Goal: Check status: Check status

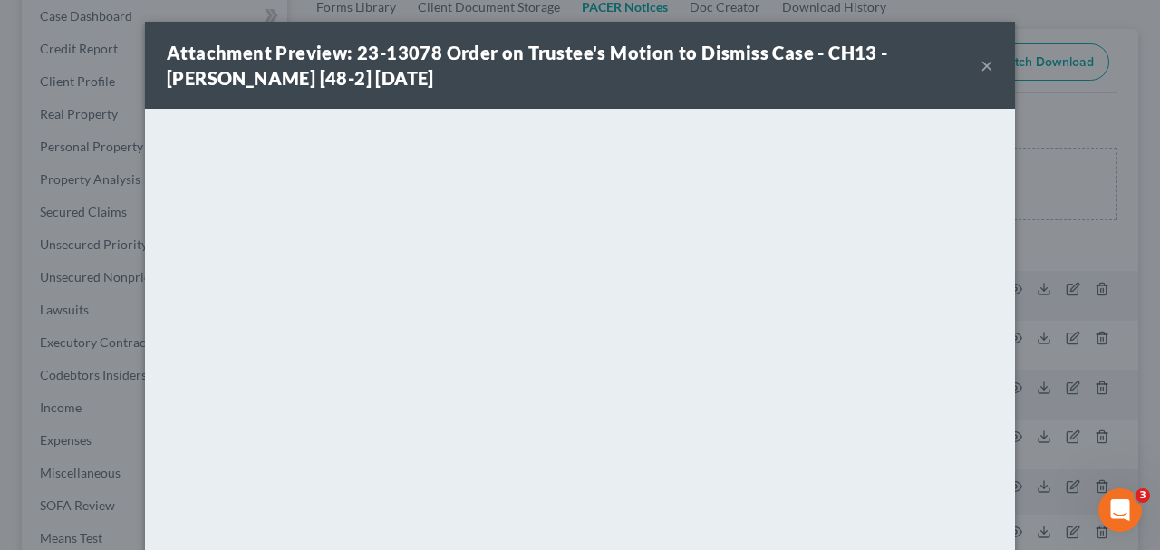
click at [991, 71] on button "×" at bounding box center [987, 65] width 13 height 22
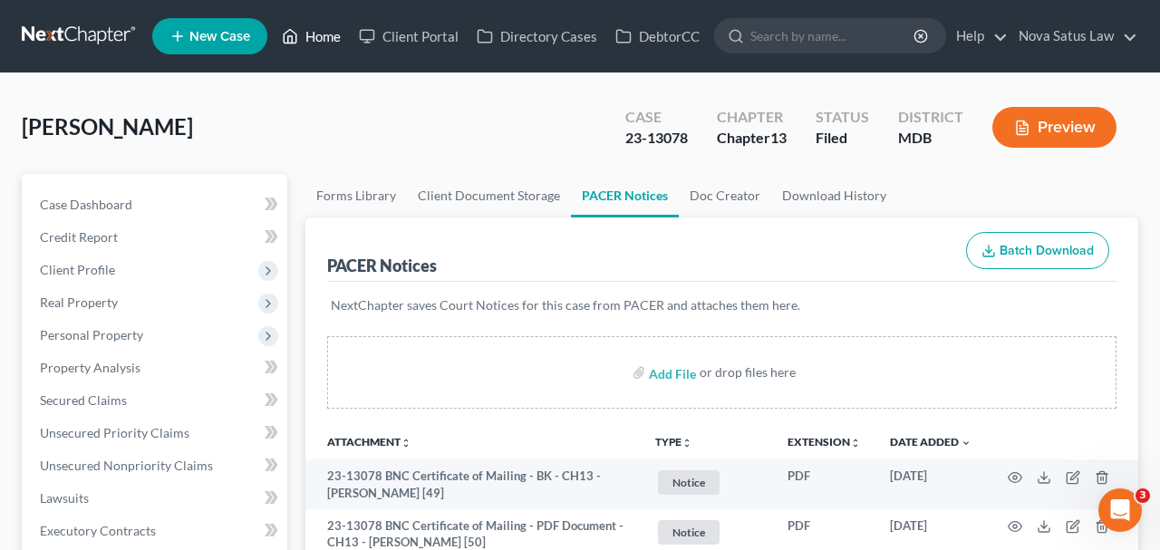
click at [322, 42] on link "Home" at bounding box center [311, 36] width 77 height 33
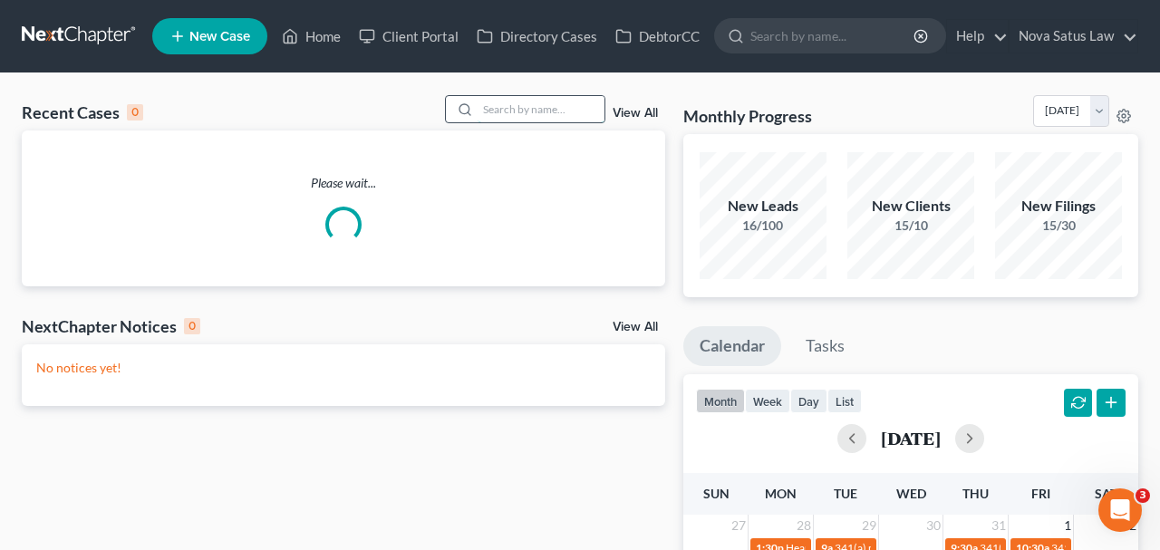
click at [478, 105] on input "search" at bounding box center [541, 109] width 127 height 26
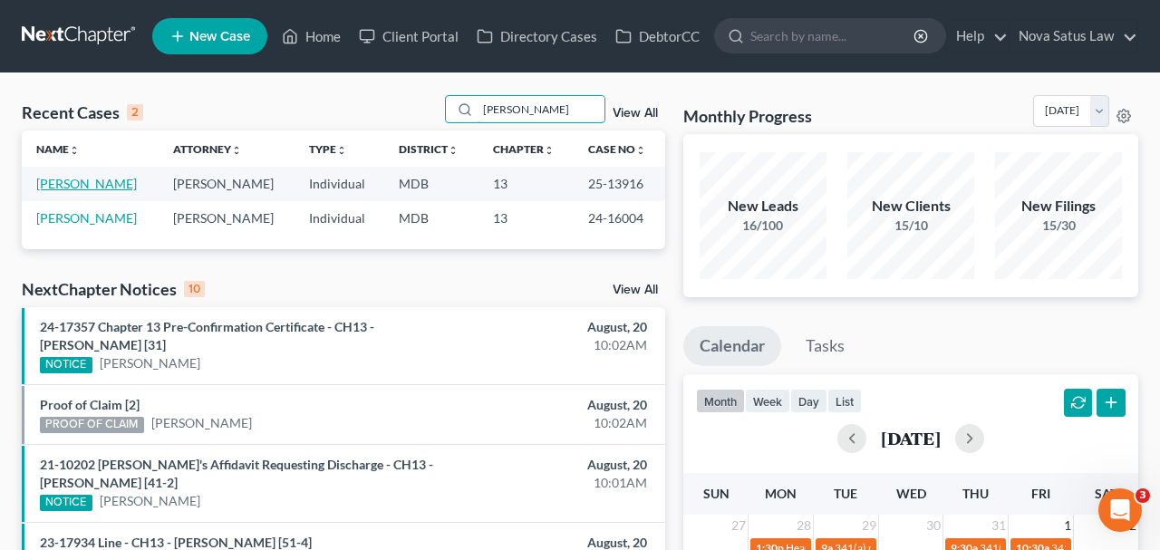
type input "[PERSON_NAME]"
click at [102, 188] on link "[PERSON_NAME]" at bounding box center [86, 183] width 101 height 15
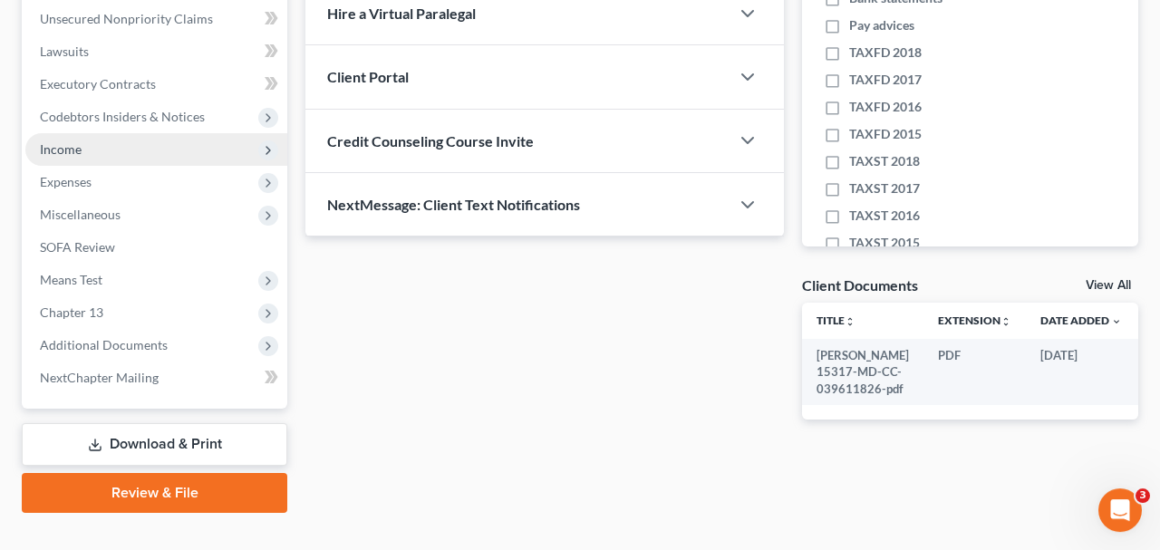
scroll to position [471, 0]
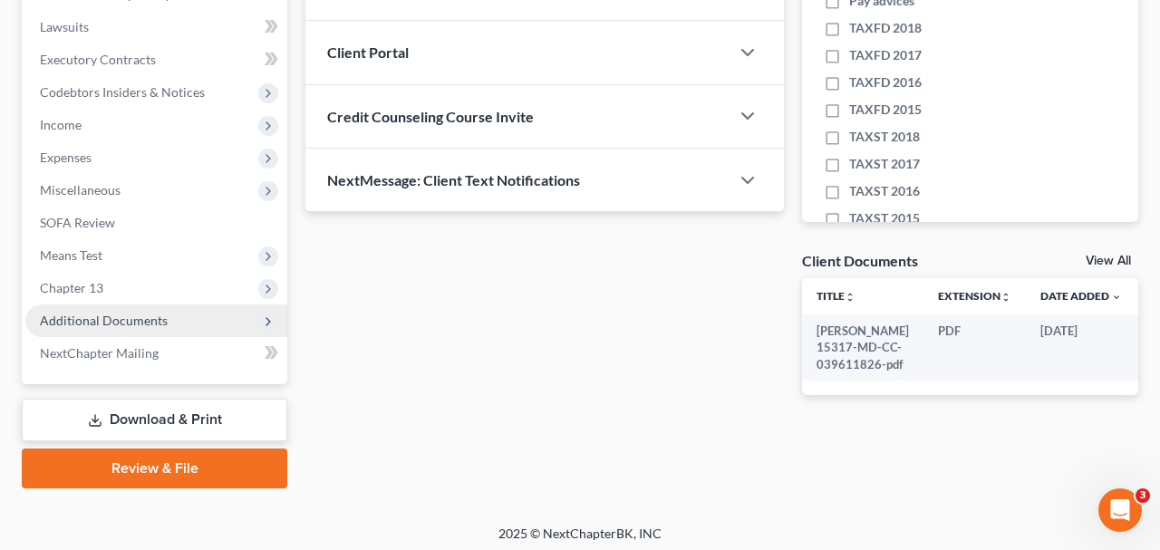
click at [168, 320] on span "Additional Documents" at bounding box center [156, 321] width 262 height 33
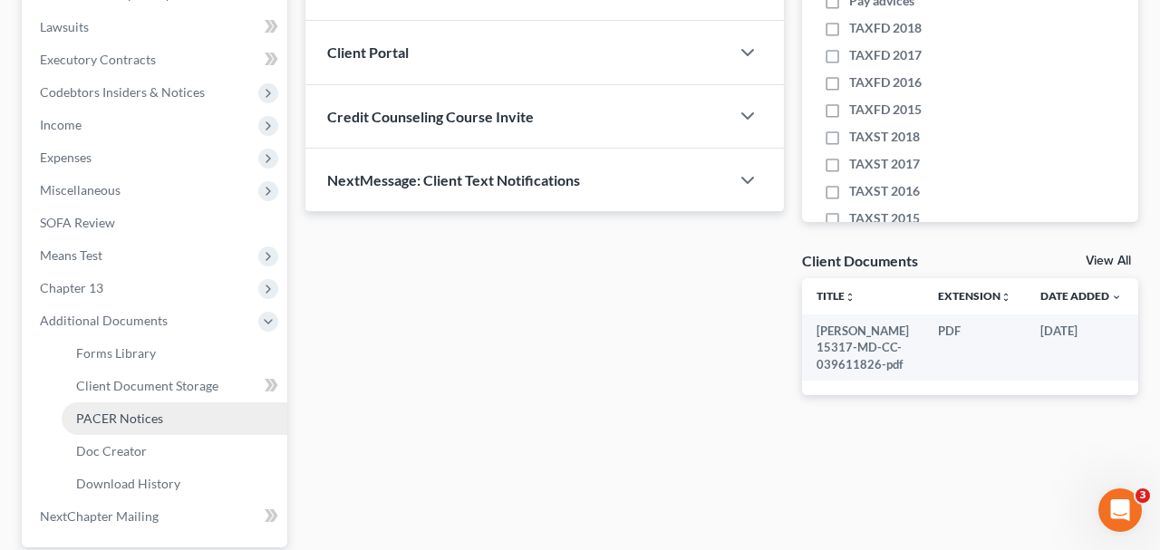
click at [141, 415] on span "PACER Notices" at bounding box center [119, 418] width 87 height 15
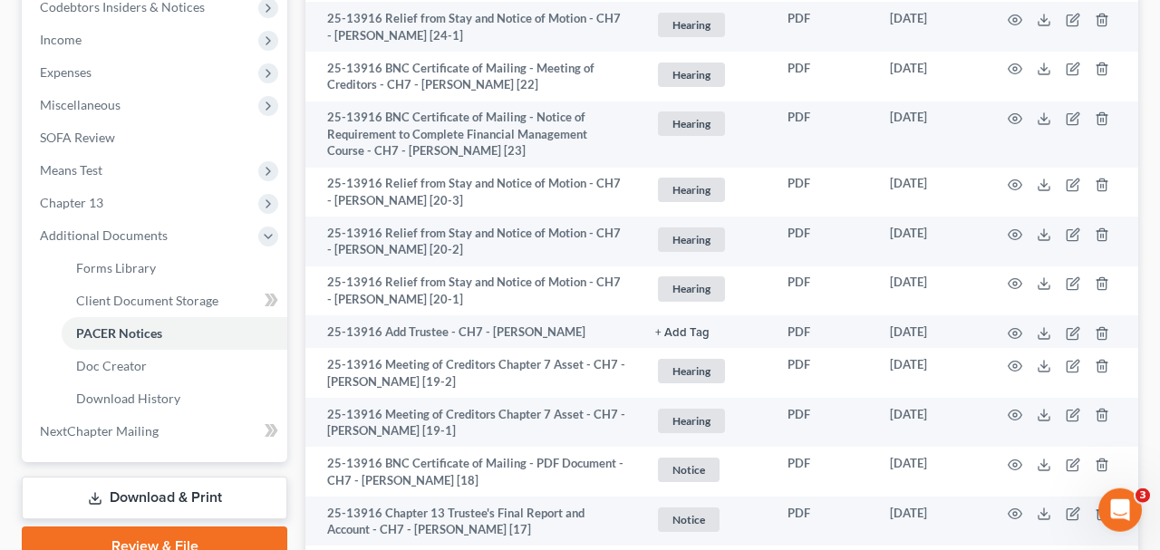
scroll to position [566, 0]
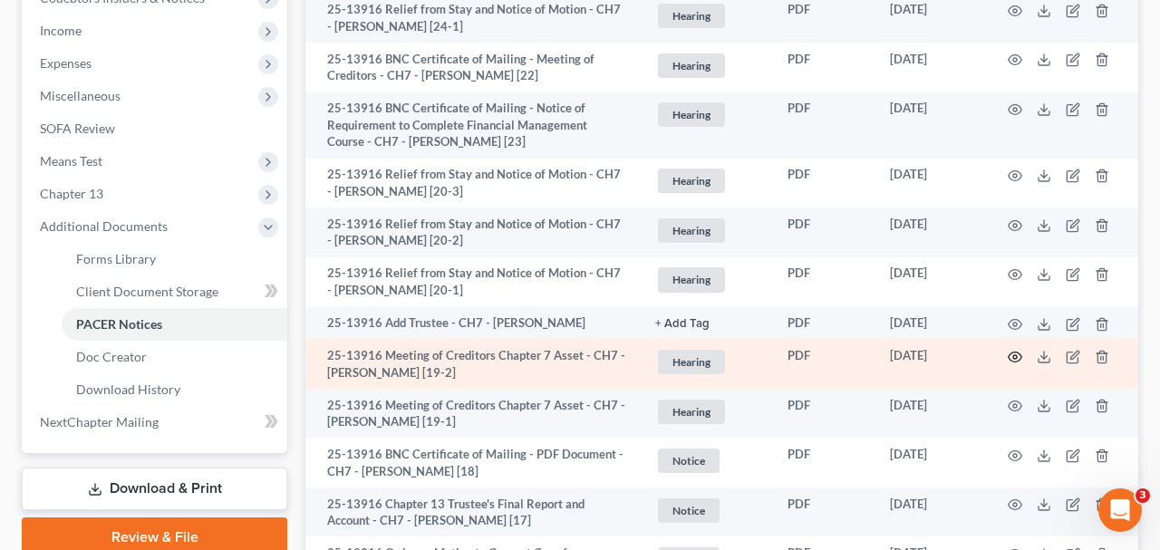
click at [1009, 353] on icon "button" at bounding box center [1015, 357] width 15 height 15
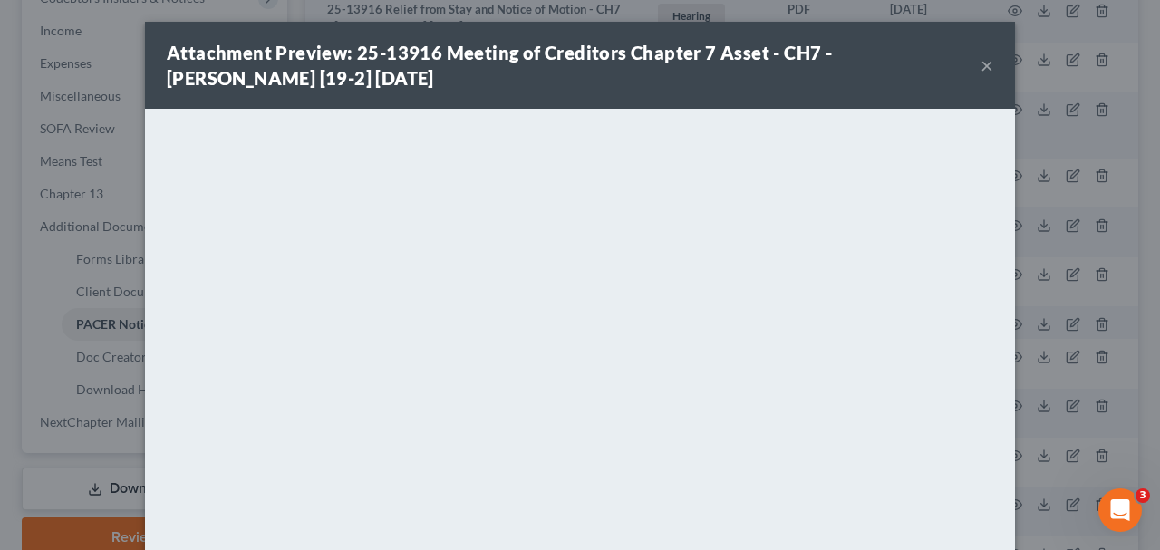
click at [985, 66] on button "×" at bounding box center [987, 65] width 13 height 22
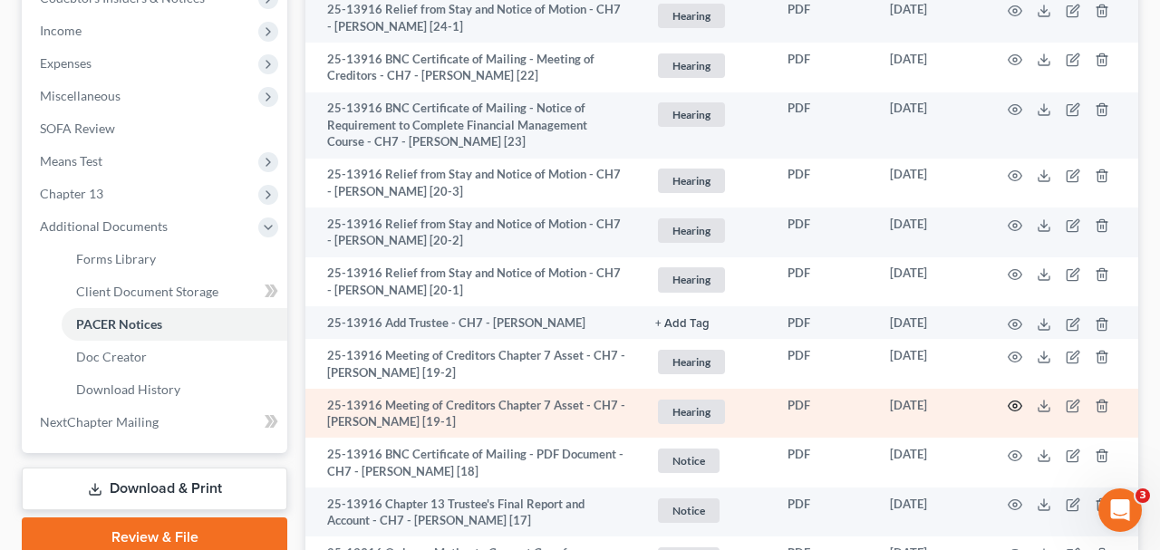
click at [1014, 399] on icon "button" at bounding box center [1015, 406] width 15 height 15
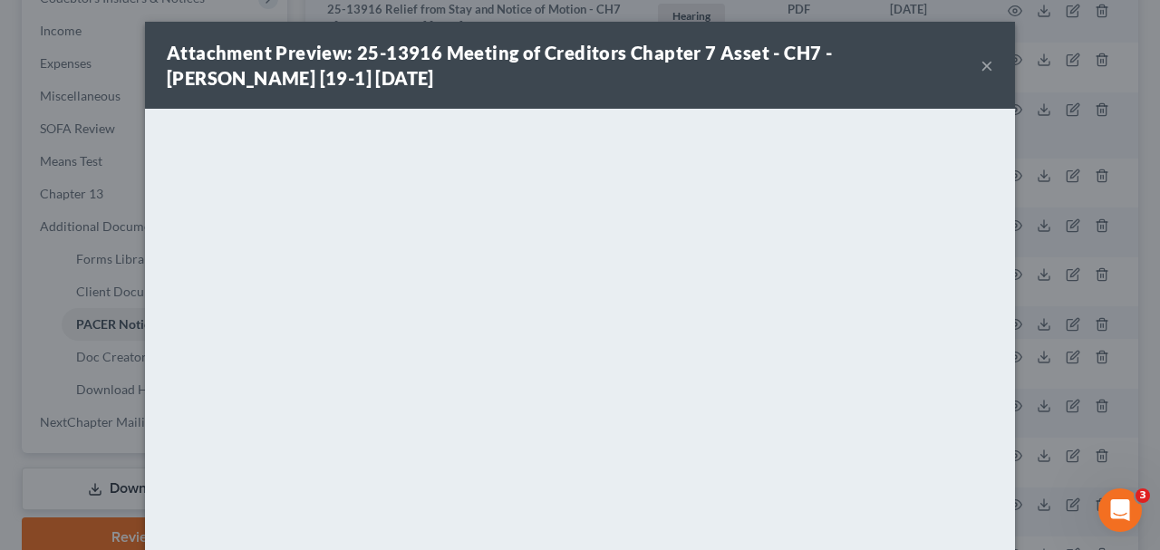
click at [990, 71] on button "×" at bounding box center [987, 65] width 13 height 22
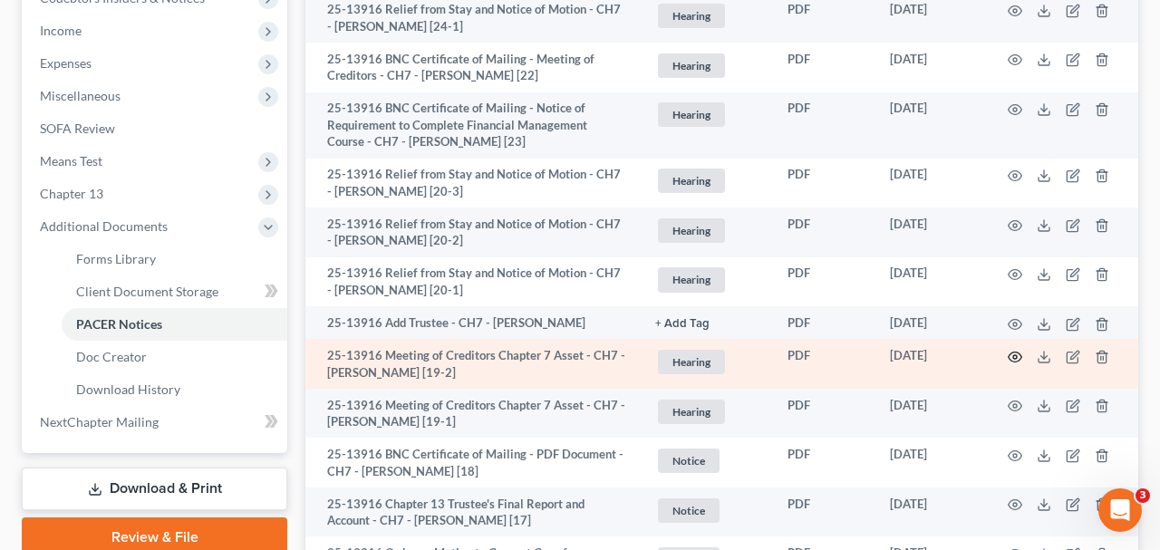
click at [1015, 350] on icon "button" at bounding box center [1015, 357] width 15 height 15
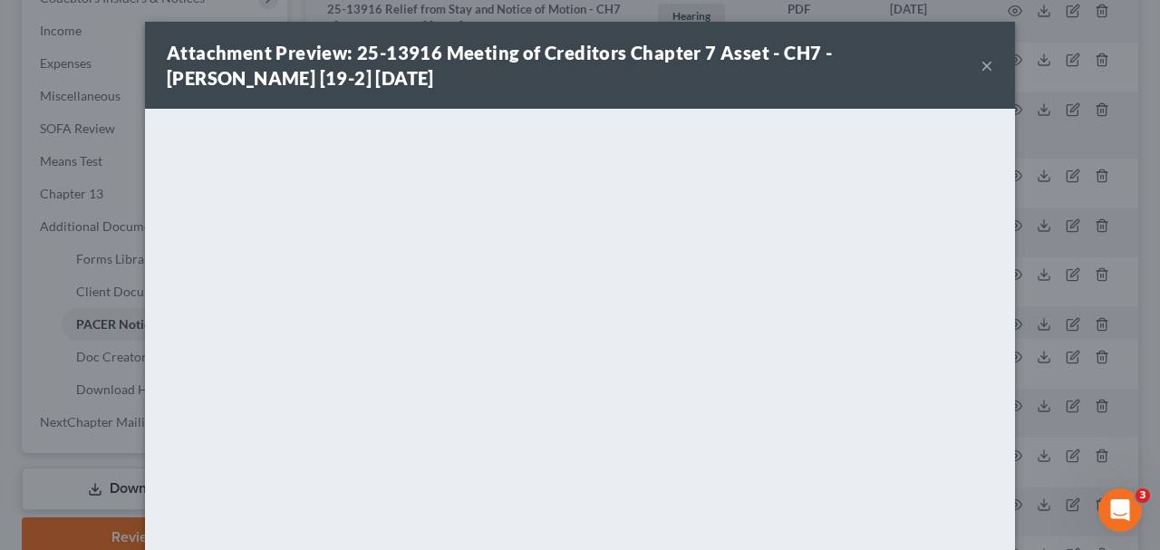
click at [989, 66] on button "×" at bounding box center [987, 65] width 13 height 22
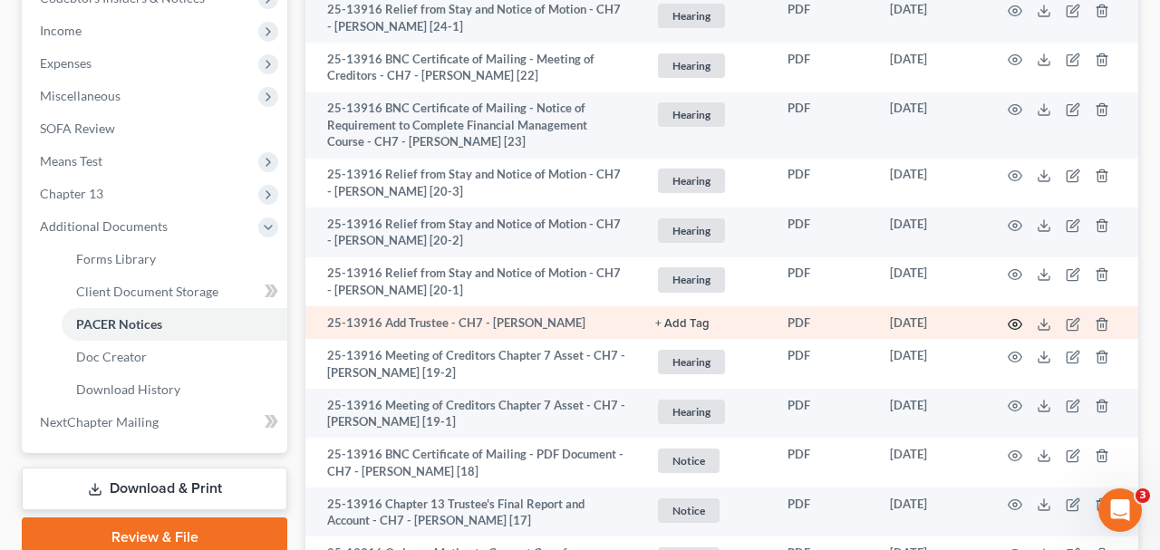
click at [1009, 323] on icon "button" at bounding box center [1016, 324] width 14 height 10
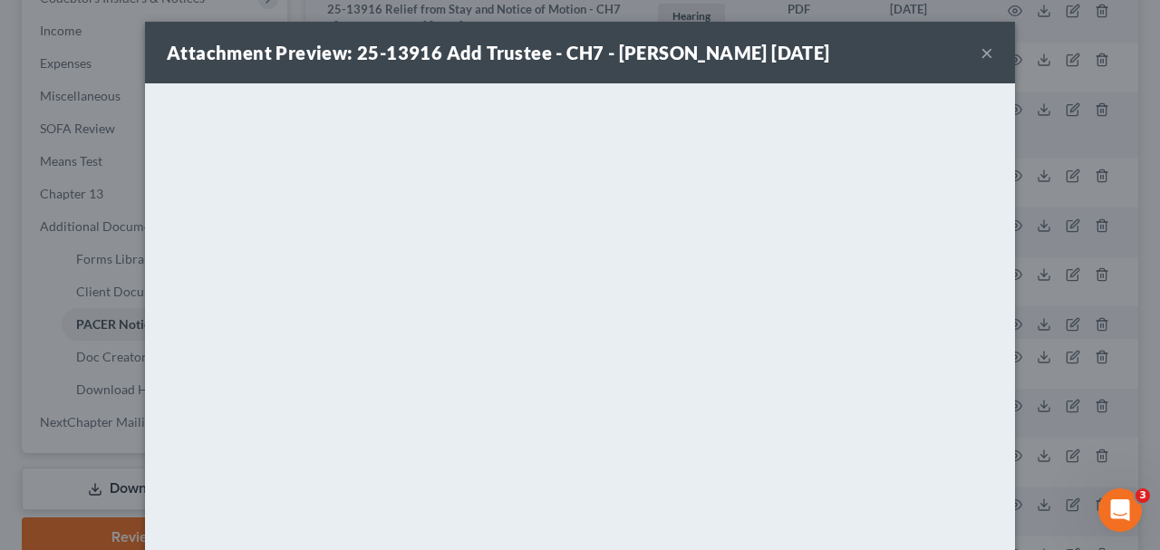
click at [987, 55] on button "×" at bounding box center [987, 53] width 13 height 22
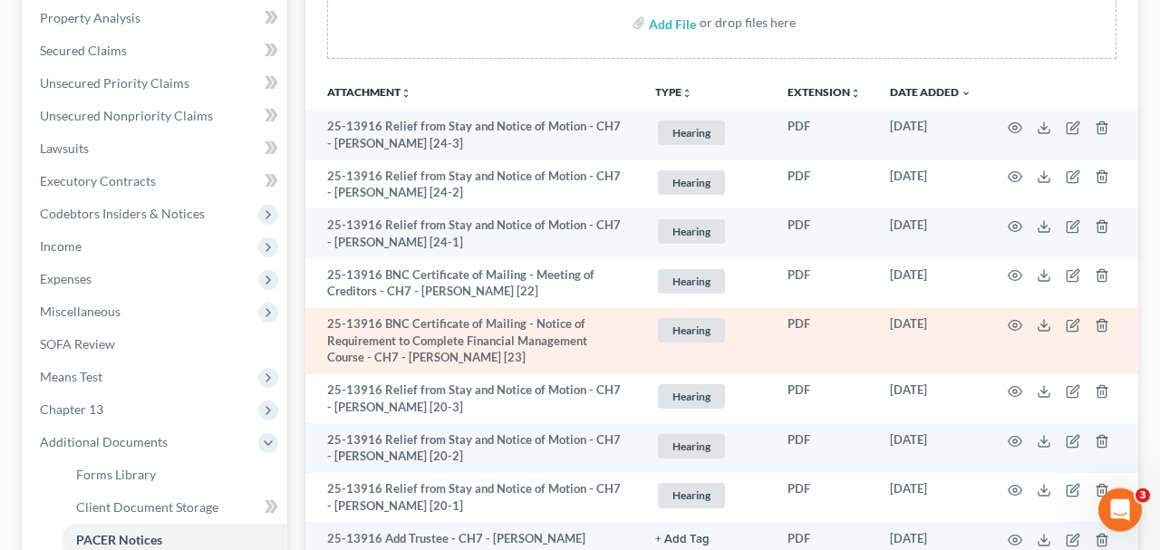
scroll to position [0, 0]
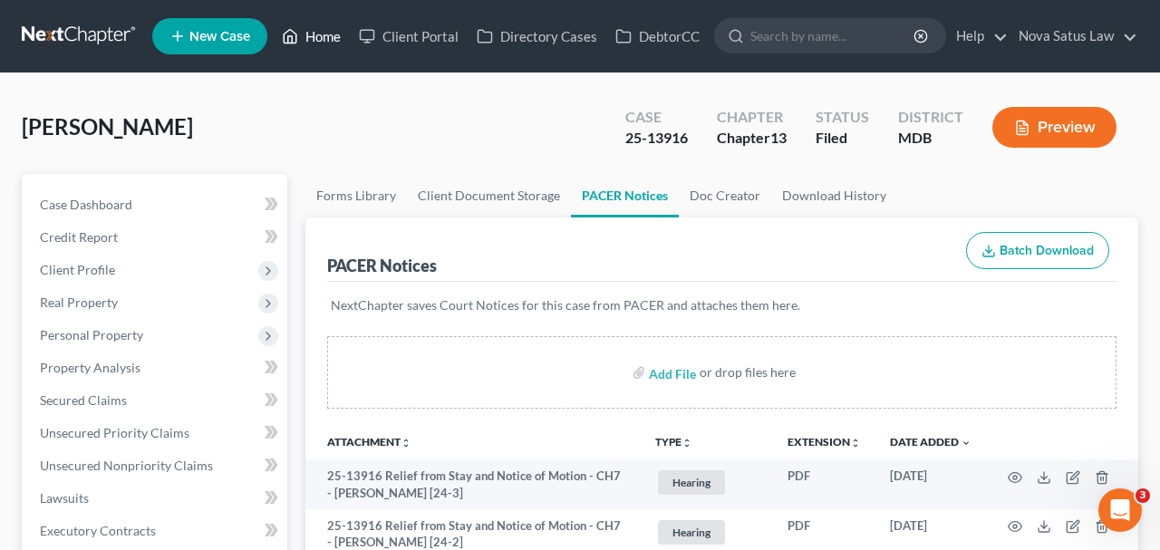
click at [320, 37] on link "Home" at bounding box center [311, 36] width 77 height 33
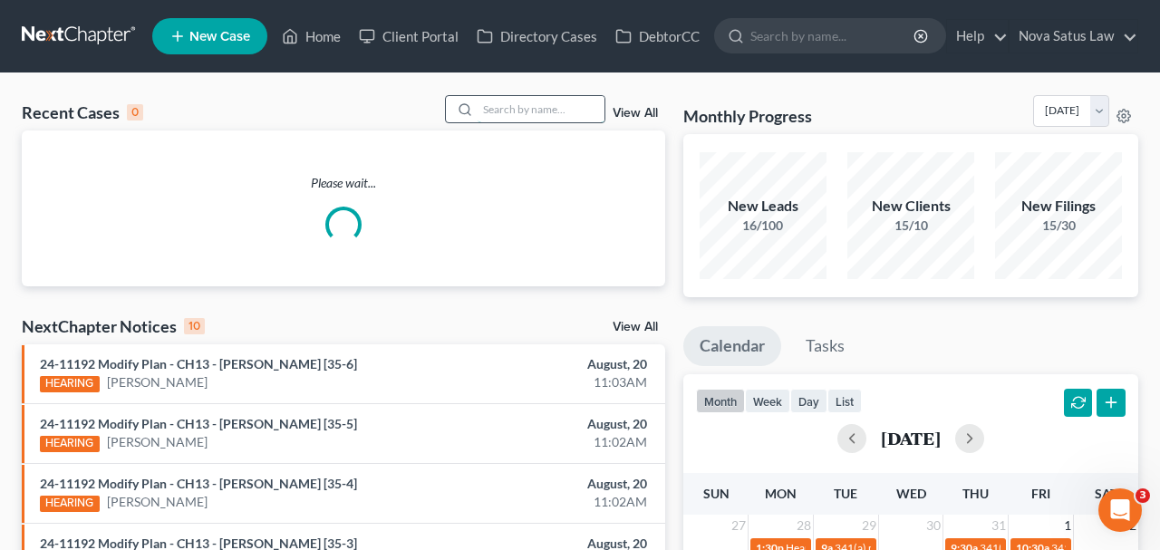
click at [579, 107] on input "search" at bounding box center [541, 109] width 127 height 26
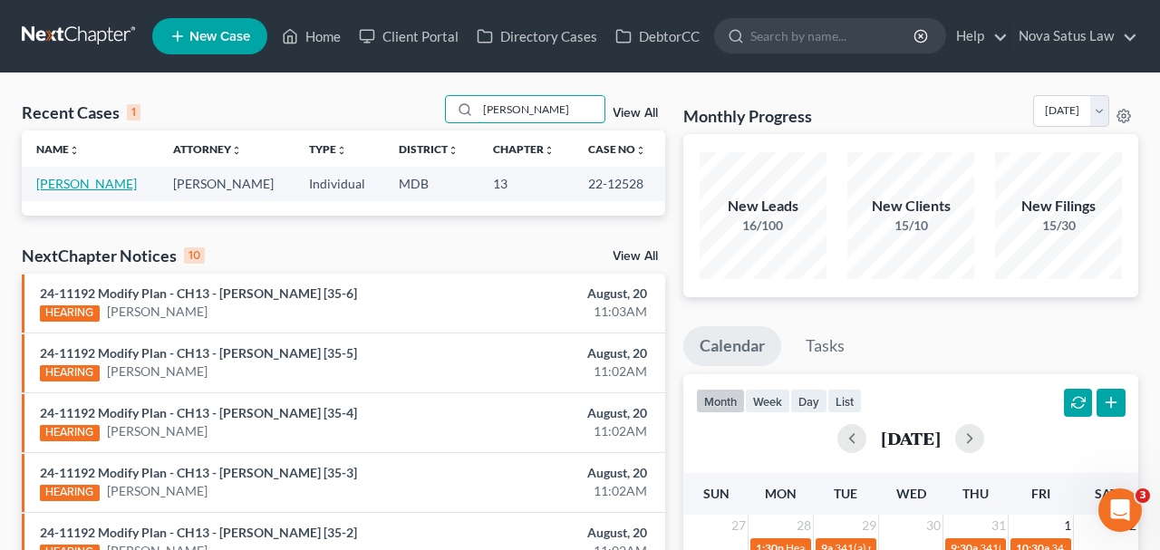
type input "[PERSON_NAME]"
click at [79, 186] on link "[PERSON_NAME]" at bounding box center [86, 183] width 101 height 15
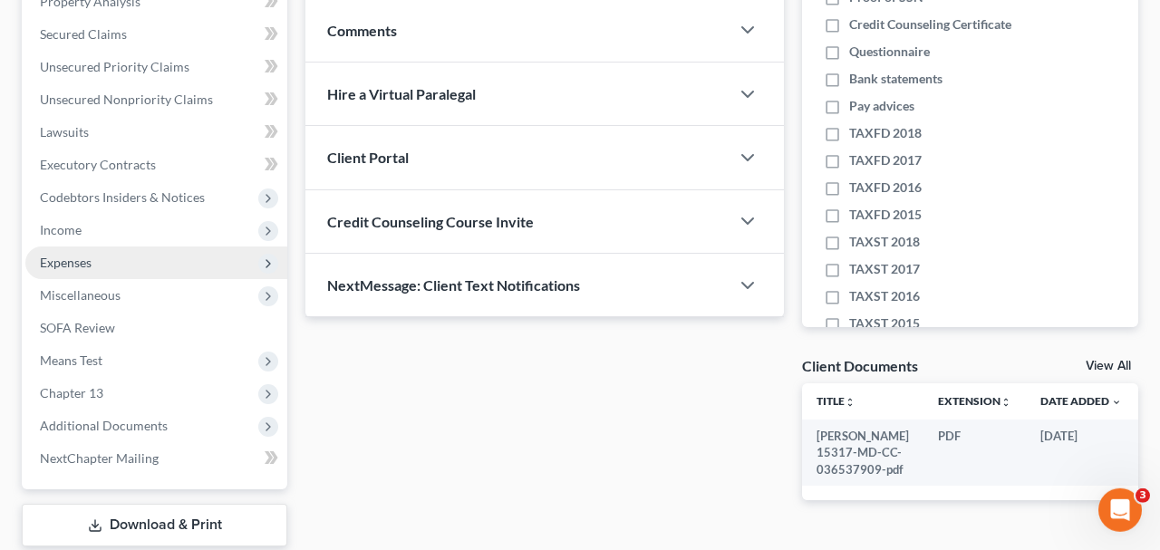
scroll to position [471, 0]
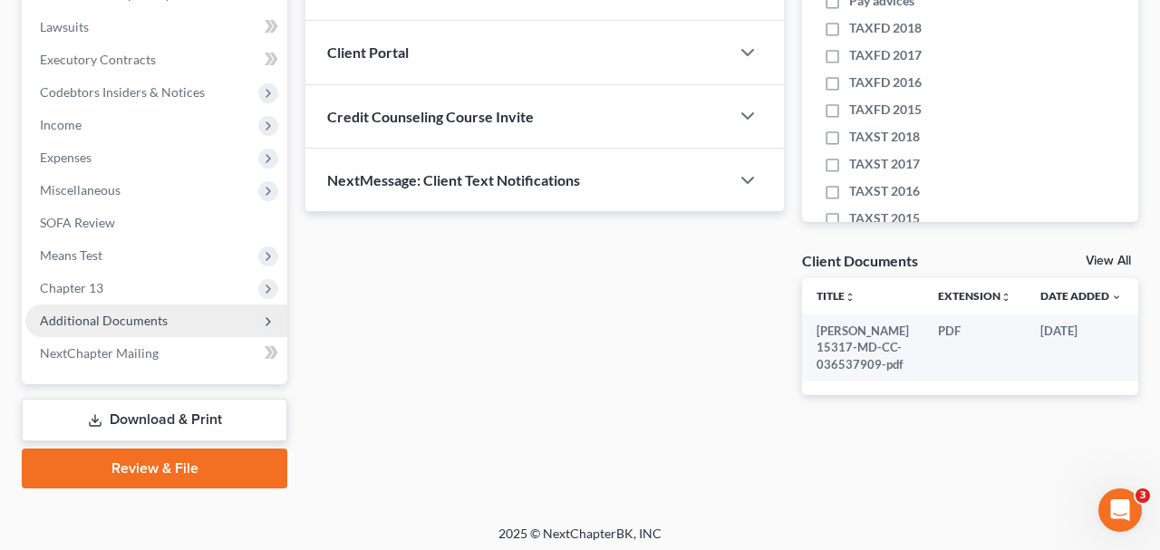
click at [93, 309] on span "Additional Documents" at bounding box center [156, 321] width 262 height 33
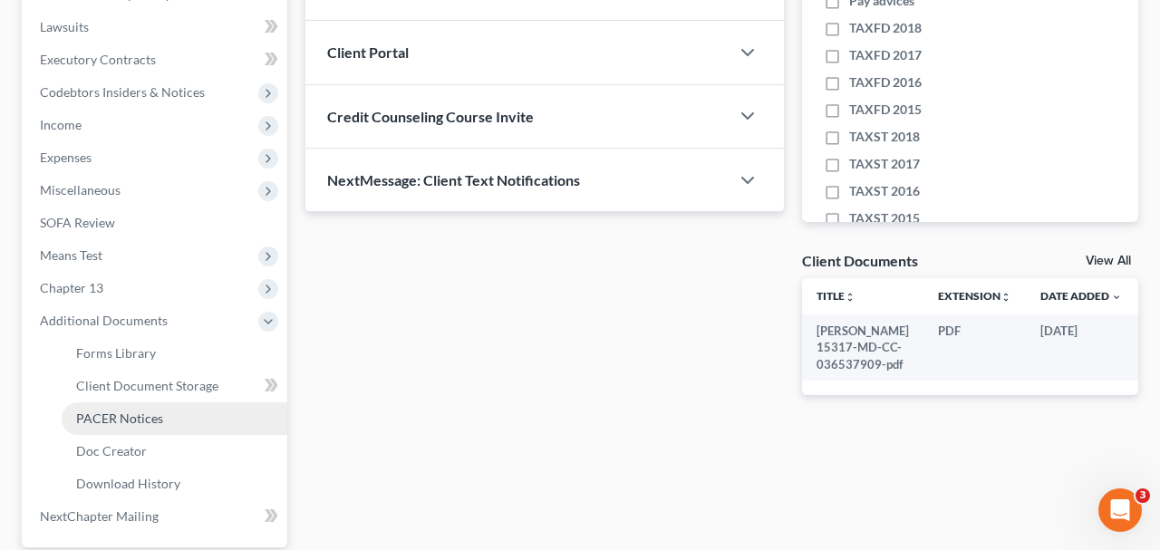
click at [121, 408] on link "PACER Notices" at bounding box center [175, 419] width 226 height 33
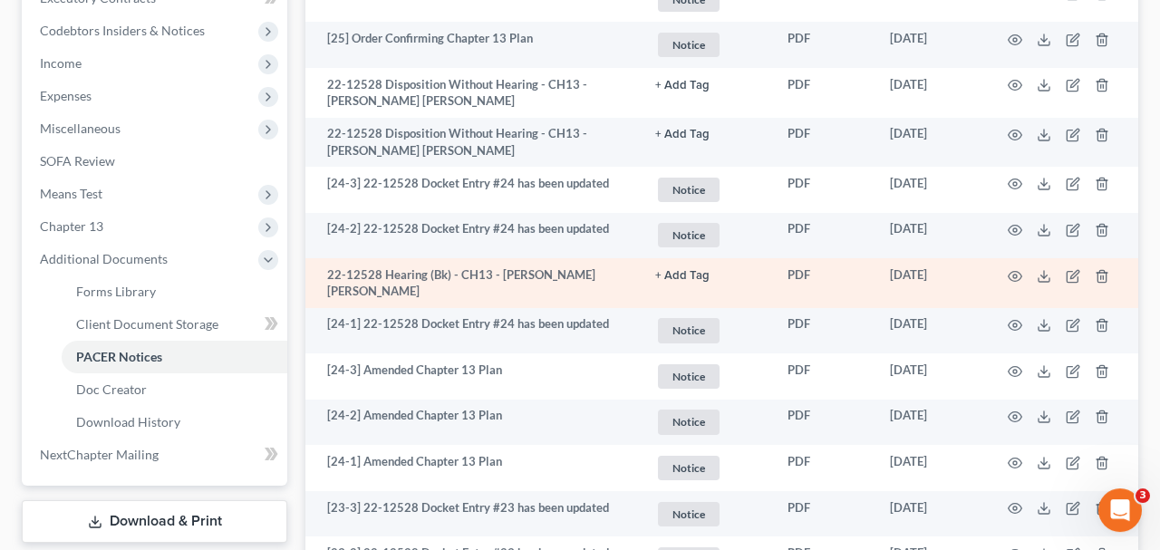
scroll to position [566, 0]
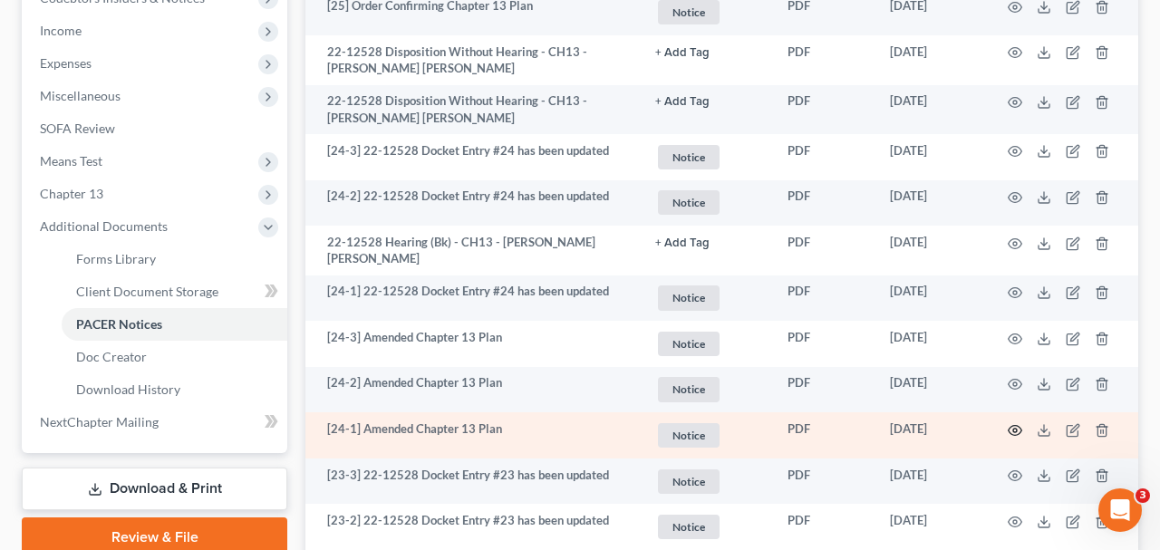
click at [1009, 423] on icon "button" at bounding box center [1015, 430] width 15 height 15
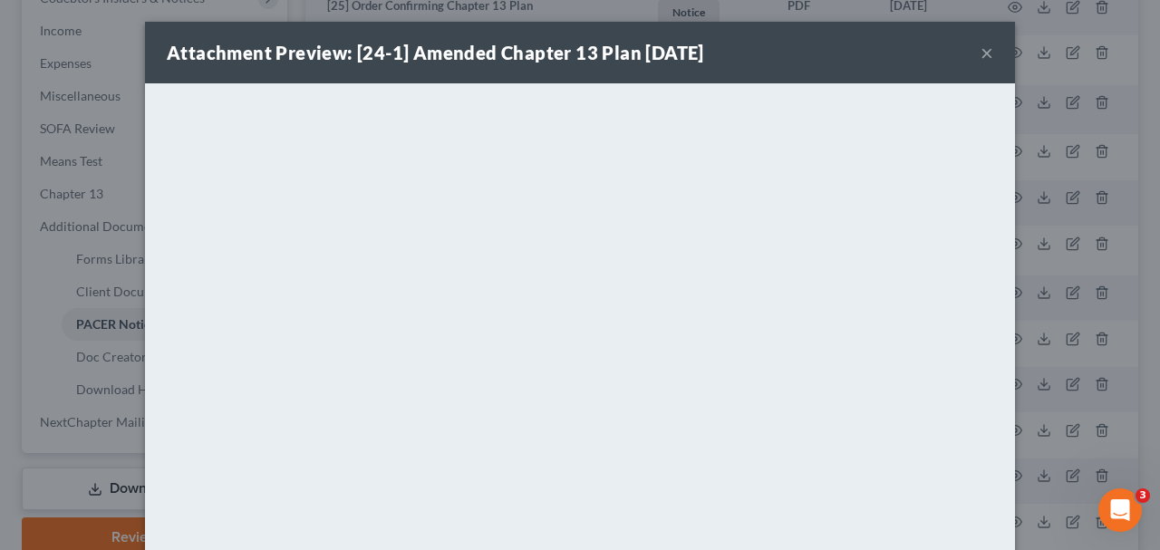
click at [984, 55] on button "×" at bounding box center [987, 53] width 13 height 22
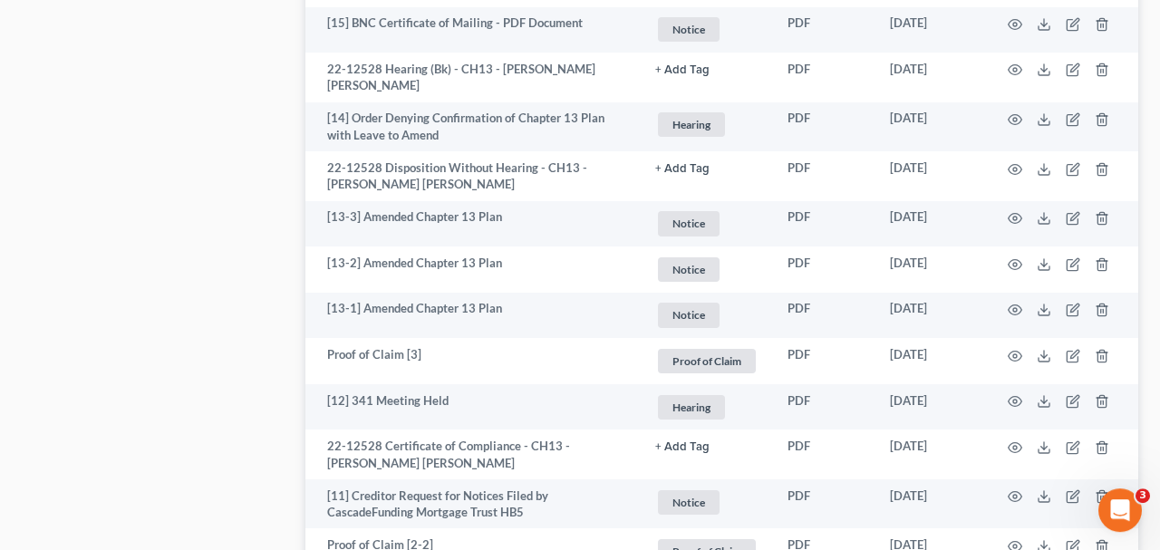
scroll to position [2829, 0]
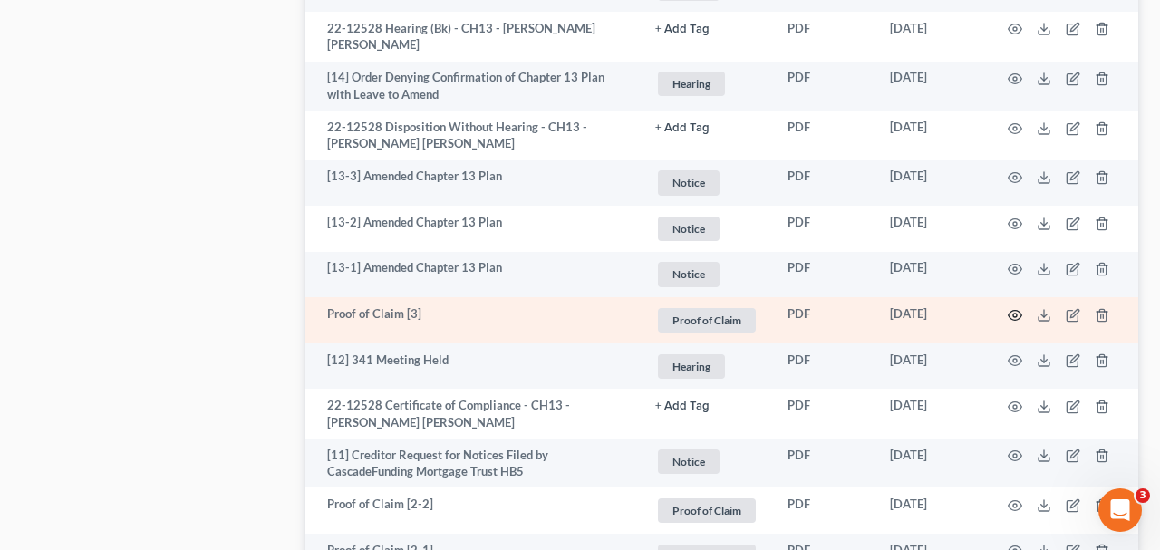
click at [1011, 308] on icon "button" at bounding box center [1015, 315] width 15 height 15
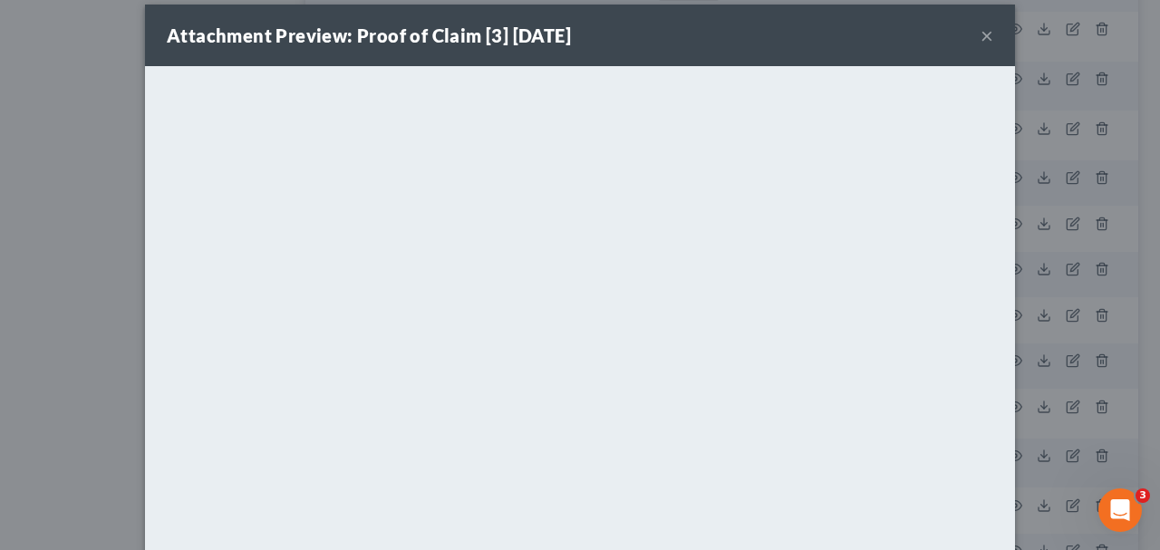
scroll to position [0, 0]
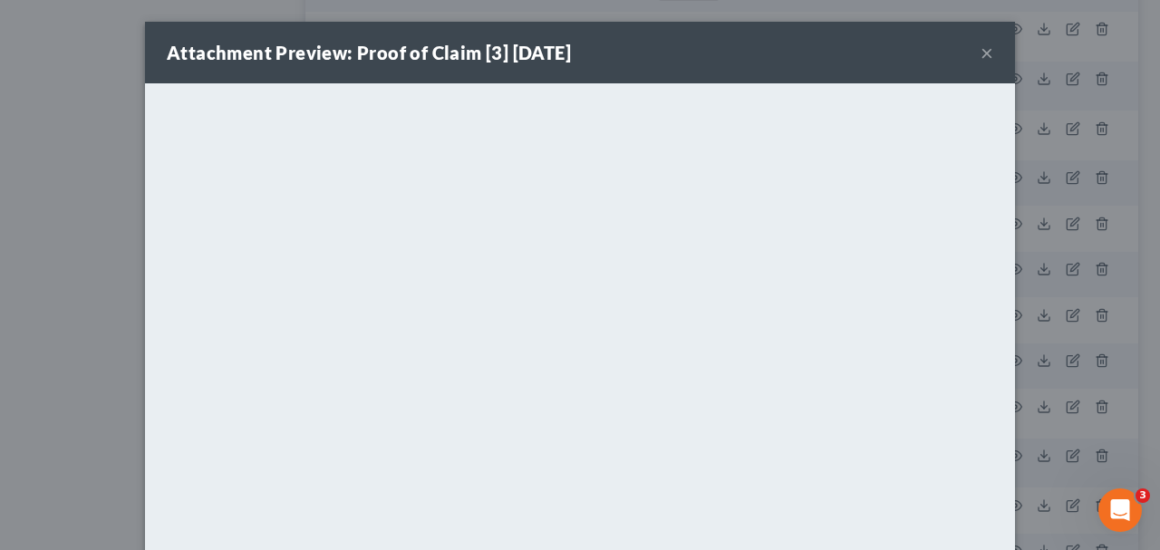
click at [985, 55] on button "×" at bounding box center [987, 53] width 13 height 22
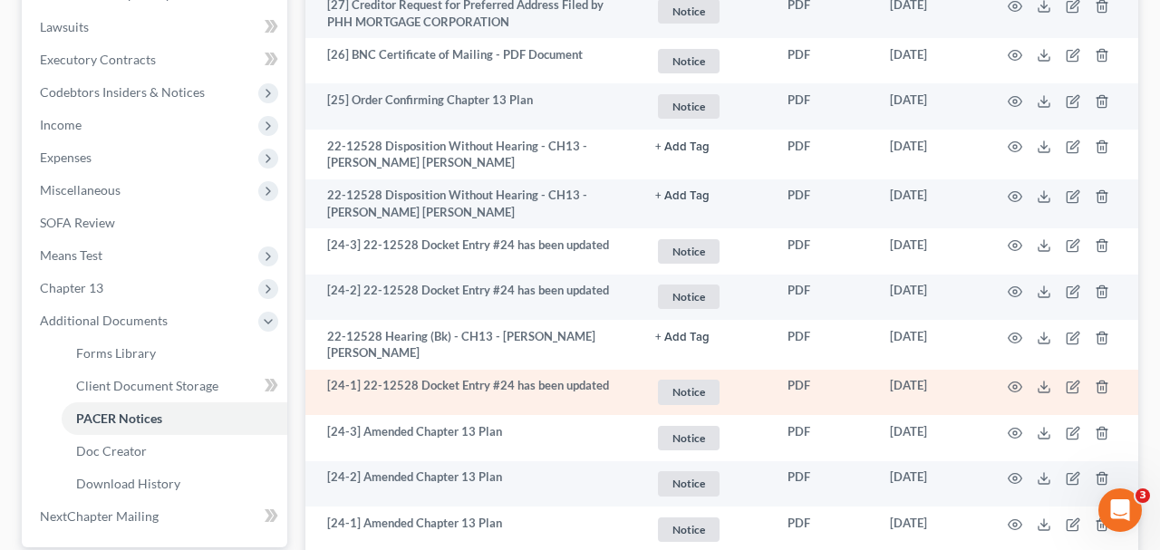
scroll to position [566, 0]
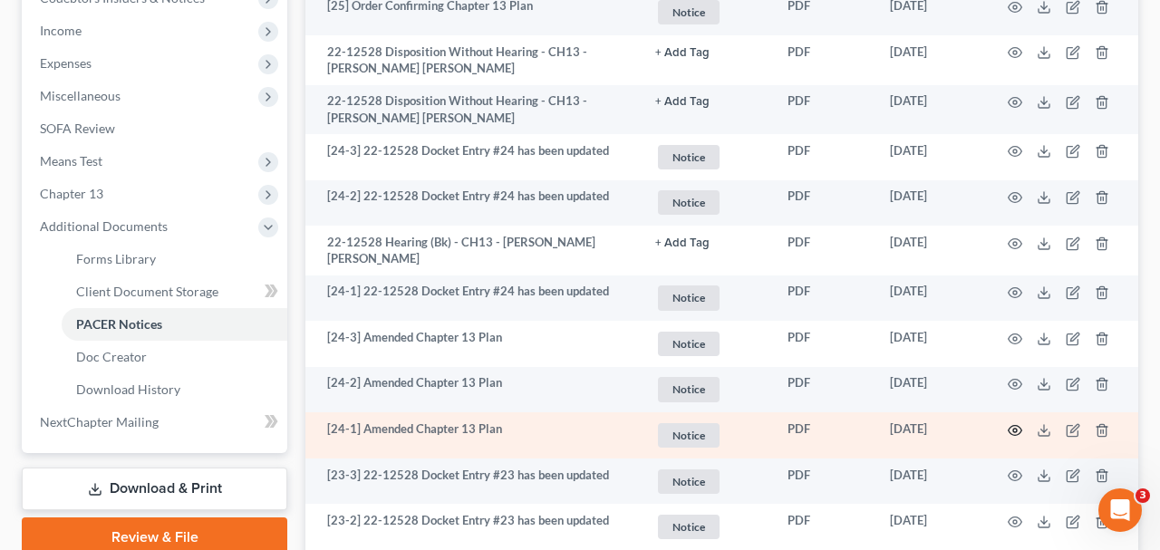
click at [1013, 423] on icon "button" at bounding box center [1015, 430] width 15 height 15
